Goal: Task Accomplishment & Management: Manage account settings

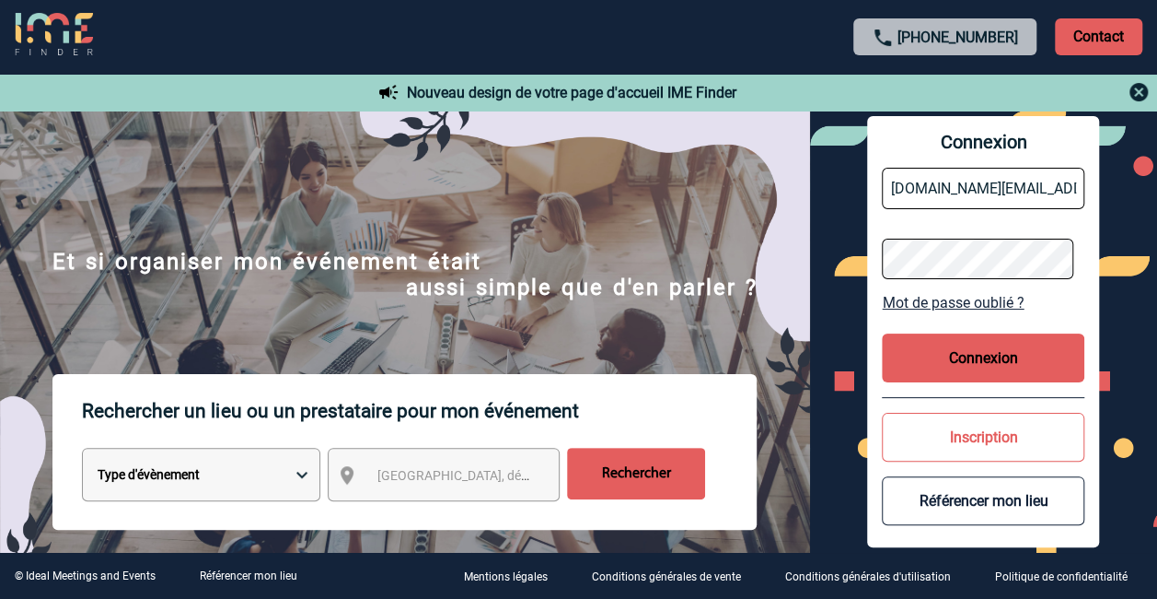
click at [985, 354] on button "Connexion" at bounding box center [983, 357] width 203 height 49
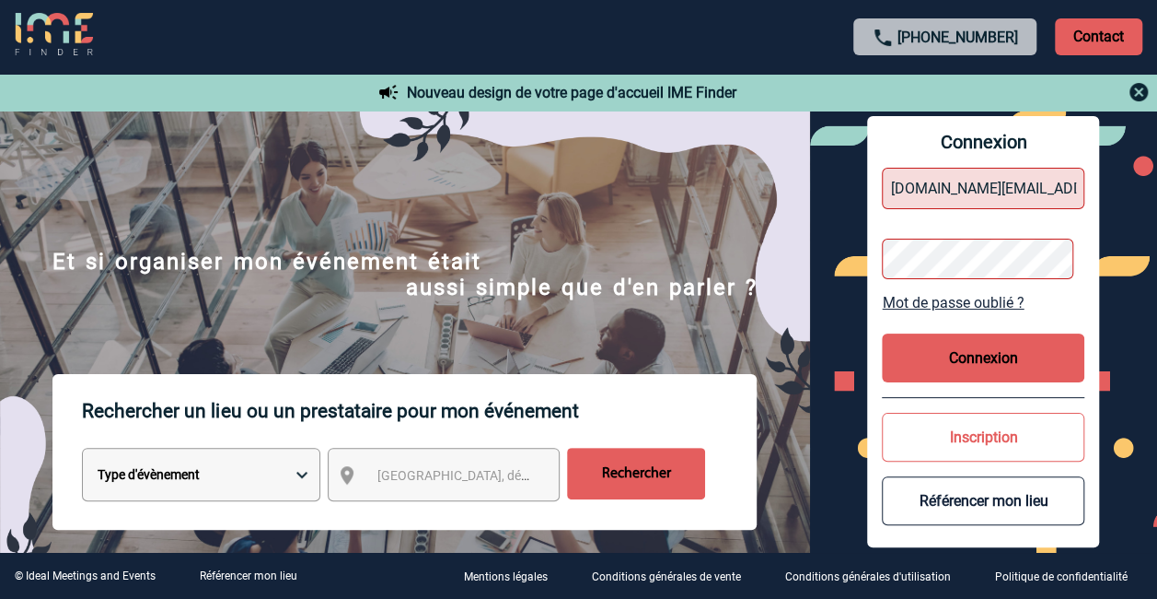
click at [972, 358] on button "Connexion" at bounding box center [983, 357] width 203 height 49
click at [963, 356] on button "Connexion" at bounding box center [983, 357] width 203 height 49
click at [831, 182] on div "Connexion [DOMAIN_NAME][EMAIL_ADDRESS][DOMAIN_NAME] Mot de passe oublié ? Conne…" at bounding box center [983, 331] width 347 height 442
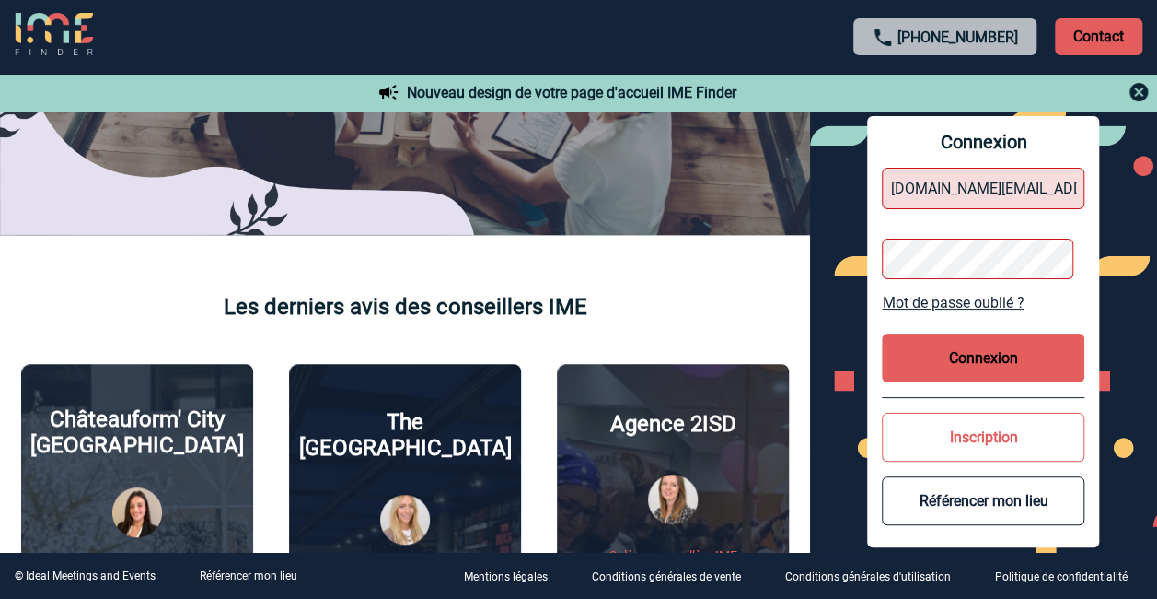
click at [1005, 354] on button "Connexion" at bounding box center [983, 357] width 203 height 49
click at [950, 354] on button "Connexion" at bounding box center [983, 357] width 203 height 49
click at [1035, 192] on input "[PERSON_NAME][EMAIL_ADDRESS][DOMAIN_NAME]" at bounding box center [983, 188] width 203 height 41
type input "[DOMAIN_NAME][EMAIL_ADDRESS][DOMAIN_NAME]"
click at [971, 352] on button "Connexion" at bounding box center [983, 357] width 203 height 49
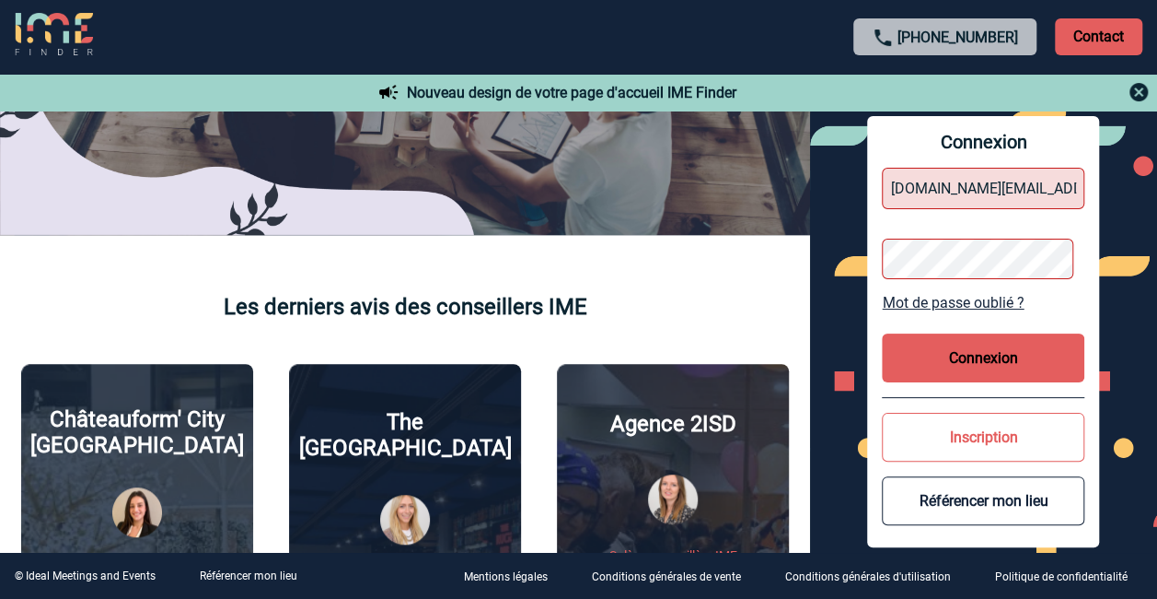
click at [971, 352] on button "Connexion" at bounding box center [983, 357] width 203 height 49
click at [971, 353] on button "Connexion" at bounding box center [983, 357] width 203 height 49
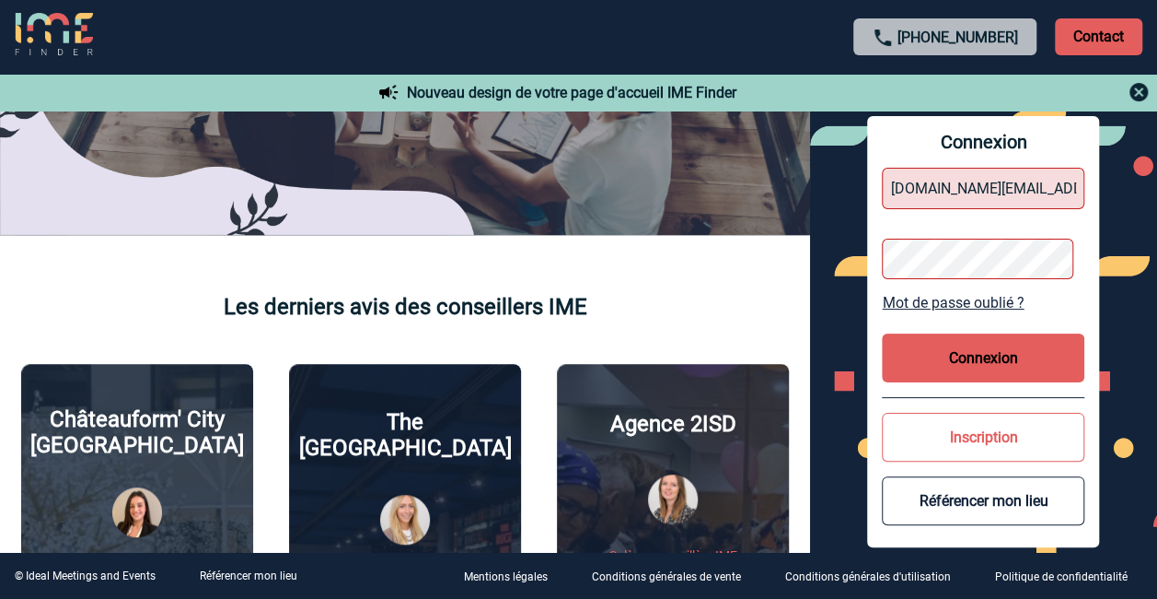
click at [971, 353] on button "Connexion" at bounding box center [983, 357] width 203 height 49
click at [971, 354] on button "Connexion" at bounding box center [983, 357] width 203 height 49
click at [1122, 517] on div "Connexion [DOMAIN_NAME][EMAIL_ADDRESS][DOMAIN_NAME] Mot de passe oublié ? Conne…" at bounding box center [983, 331] width 347 height 442
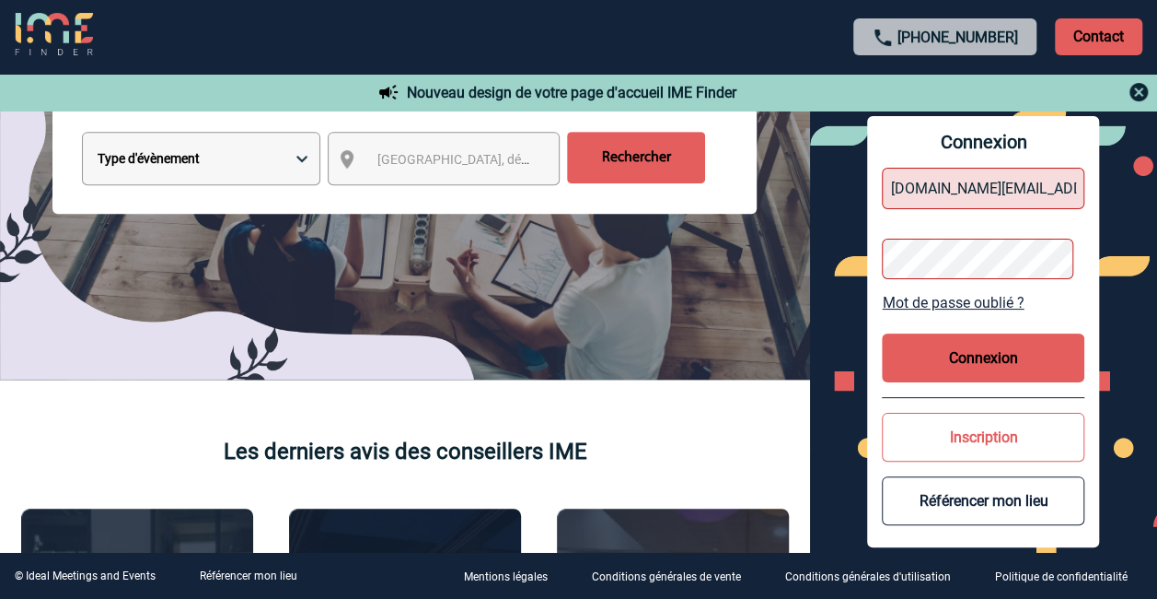
scroll to position [0, 0]
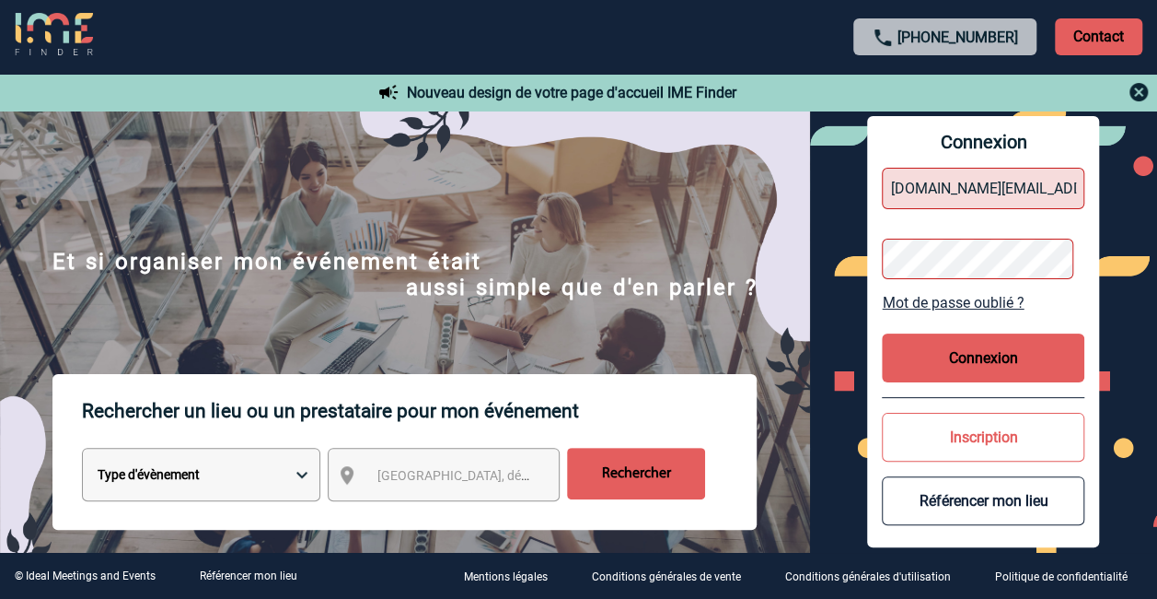
click at [967, 349] on button "Connexion" at bounding box center [983, 357] width 203 height 49
click at [1043, 192] on input "[DOMAIN_NAME][EMAIL_ADDRESS][DOMAIN_NAME]" at bounding box center [983, 188] width 203 height 41
click at [1140, 93] on img at bounding box center [1139, 92] width 22 height 22
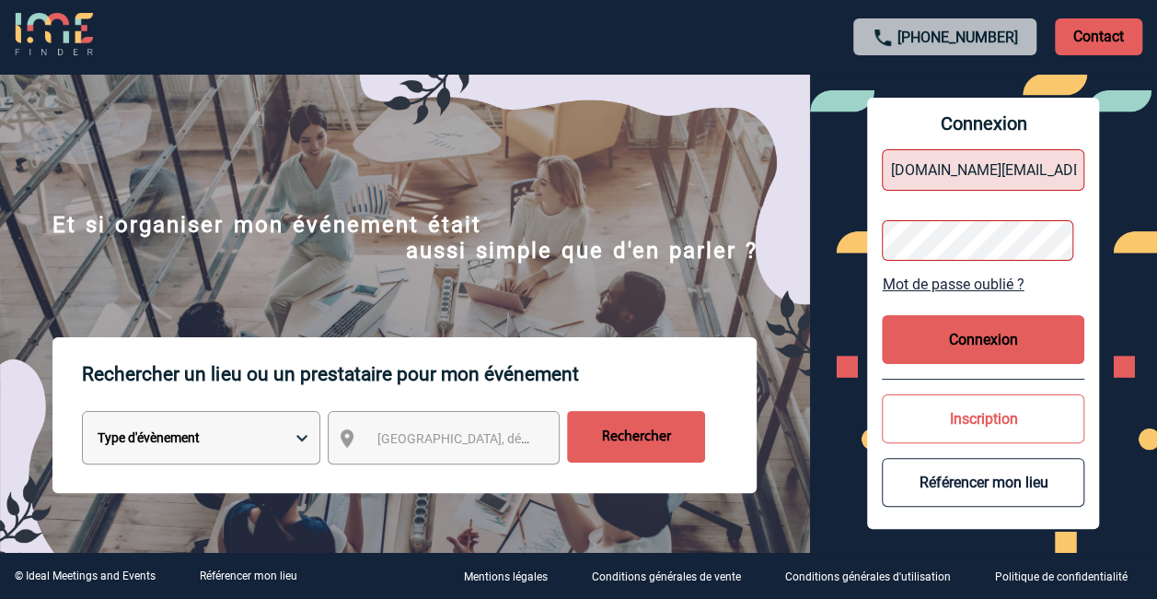
click at [925, 346] on button "Connexion" at bounding box center [983, 339] width 203 height 49
click at [917, 343] on button "Connexion" at bounding box center [983, 339] width 203 height 49
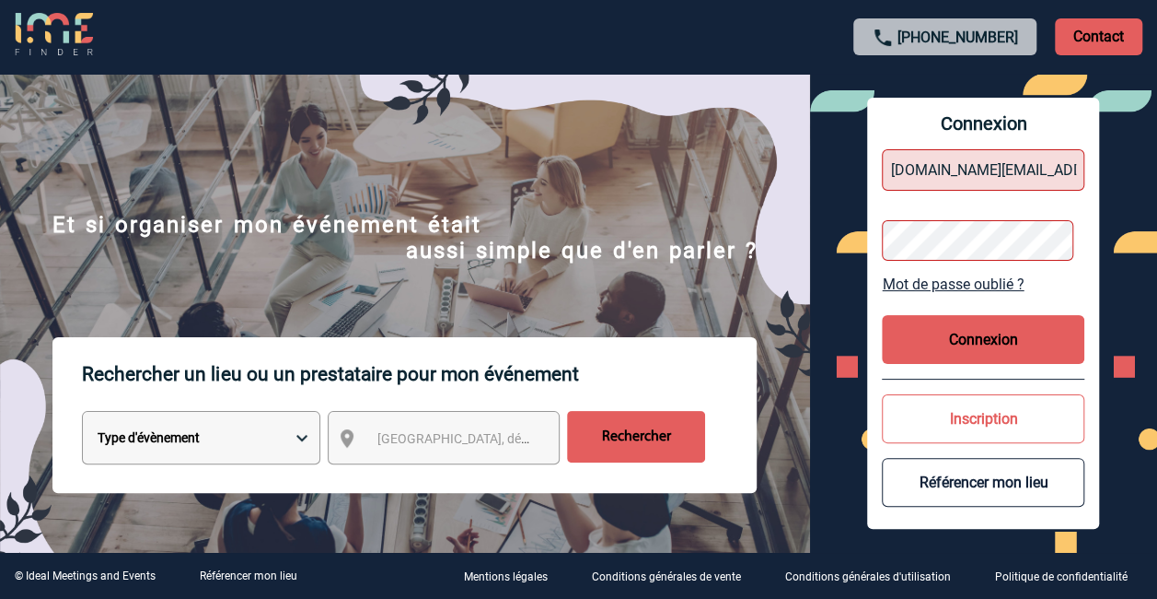
click at [917, 343] on button "Connexion" at bounding box center [983, 339] width 203 height 49
